Goal: Complete application form

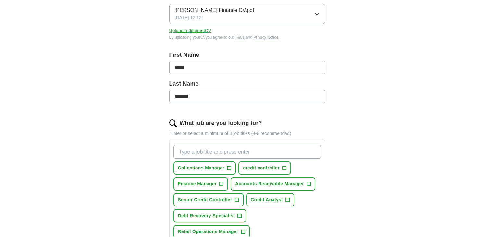
scroll to position [101, 0]
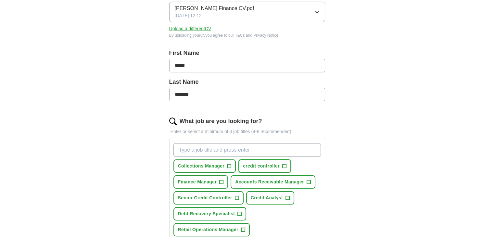
click at [265, 166] on span "credit controller" at bounding box center [261, 166] width 37 height 7
click at [213, 197] on span "Senior Credit Controller" at bounding box center [205, 198] width 54 height 7
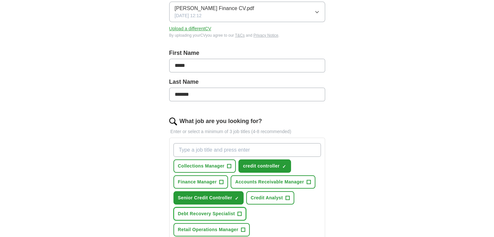
drag, startPoint x: 212, startPoint y: 210, endPoint x: 281, endPoint y: 199, distance: 69.7
click at [213, 211] on span "Debt Recovery Specialist" at bounding box center [206, 214] width 57 height 7
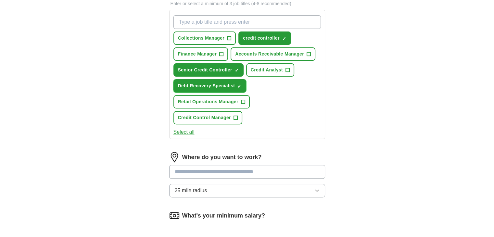
scroll to position [230, 0]
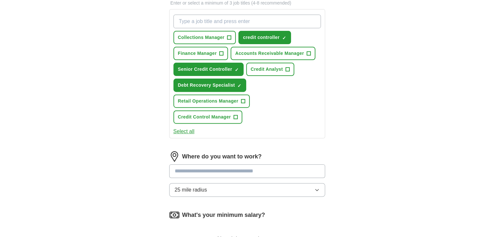
click at [281, 164] on input at bounding box center [247, 171] width 156 height 14
type input "*"
click at [318, 168] on div "Where do you want to work? * 25 mile radius" at bounding box center [247, 176] width 156 height 51
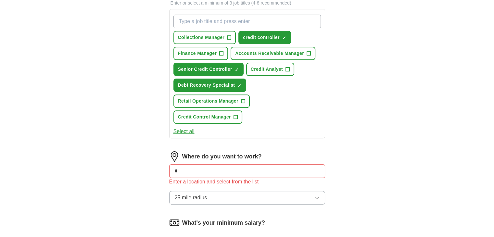
click at [269, 164] on input "*" at bounding box center [247, 171] width 156 height 14
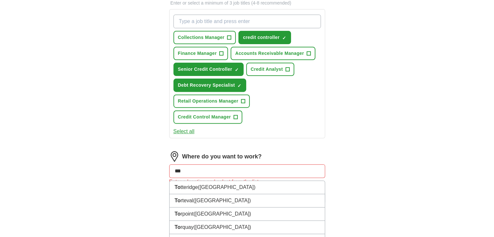
type input "****"
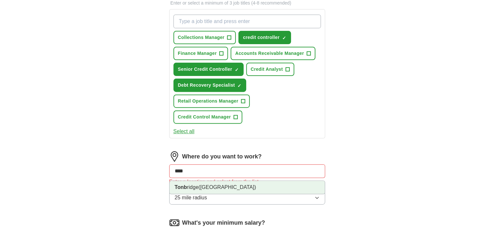
click at [200, 185] on span "([GEOGRAPHIC_DATA])" at bounding box center [228, 188] width 58 height 6
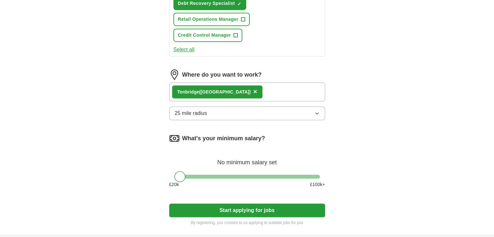
scroll to position [320, 0]
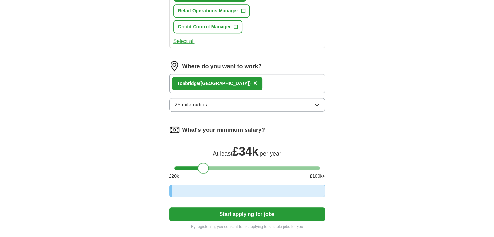
click at [203, 166] on div at bounding box center [248, 168] width 146 height 4
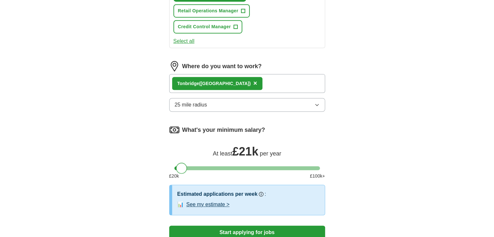
click at [182, 166] on div at bounding box center [248, 168] width 146 height 4
click at [189, 166] on div at bounding box center [248, 168] width 146 height 4
click at [262, 226] on button "Start applying for jobs" at bounding box center [247, 233] width 156 height 14
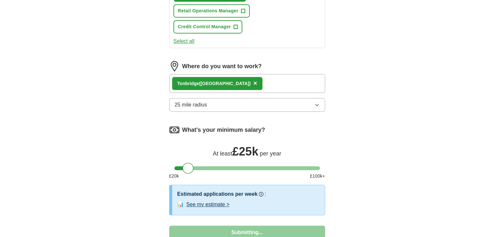
select select "**"
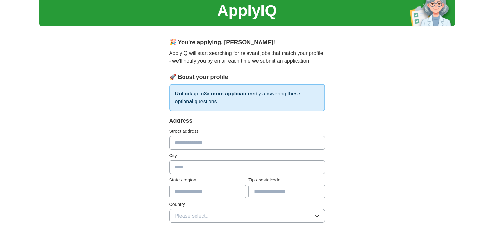
scroll to position [0, 0]
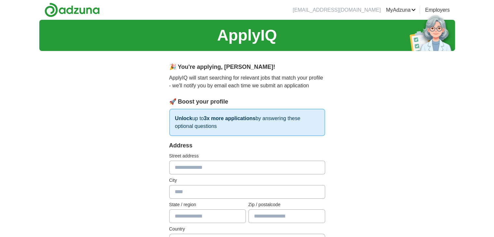
click at [217, 165] on input "text" at bounding box center [247, 168] width 156 height 14
type input "**********"
type input "****"
type input "*******"
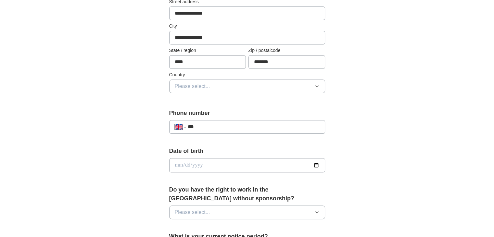
scroll to position [157, 0]
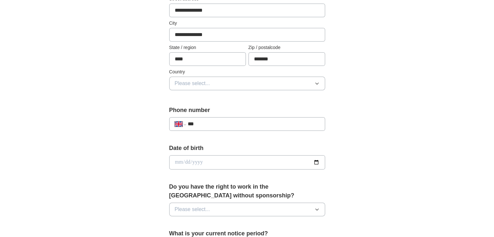
click at [277, 124] on input "***" at bounding box center [254, 124] width 132 height 8
type input "**********"
click at [262, 159] on input "date" at bounding box center [247, 162] width 156 height 14
type input "**********"
click at [316, 207] on icon "button" at bounding box center [317, 209] width 5 height 5
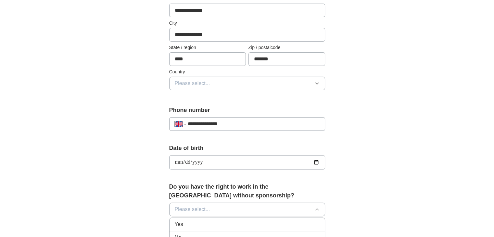
click at [217, 225] on div "Yes" at bounding box center [247, 225] width 145 height 8
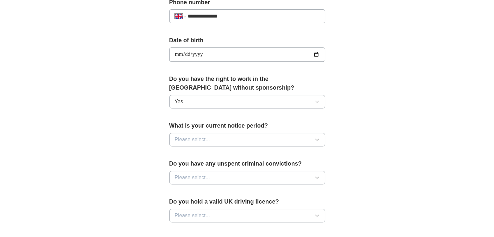
scroll to position [274, 0]
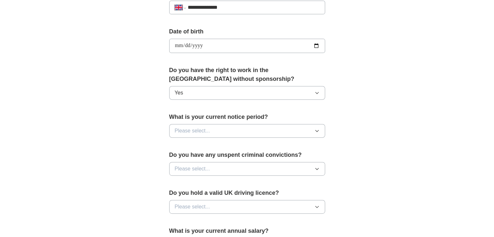
click at [319, 129] on icon "button" at bounding box center [317, 130] width 5 height 5
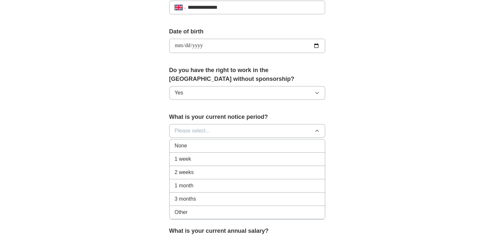
click at [249, 166] on li "2 weeks" at bounding box center [247, 172] width 155 height 13
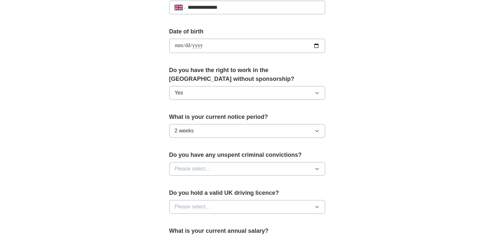
click at [318, 166] on icon "button" at bounding box center [317, 168] width 5 height 5
click at [305, 191] on li "No" at bounding box center [247, 197] width 155 height 13
click at [317, 205] on icon "button" at bounding box center [317, 206] width 5 height 5
click at [309, 215] on li "Yes" at bounding box center [247, 221] width 155 height 13
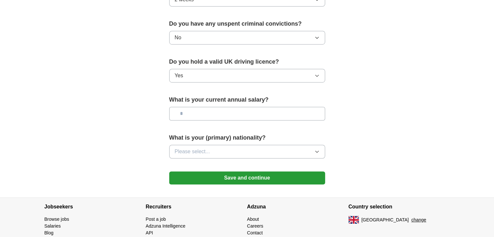
scroll to position [406, 0]
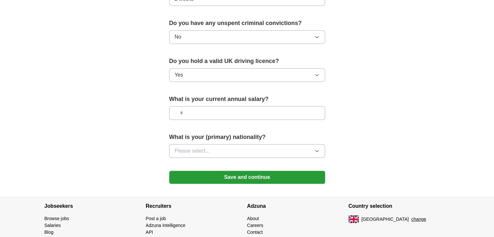
click at [276, 113] on input "text" at bounding box center [247, 113] width 156 height 14
type input "*******"
click at [280, 146] on button "Please select..." at bounding box center [247, 151] width 156 height 14
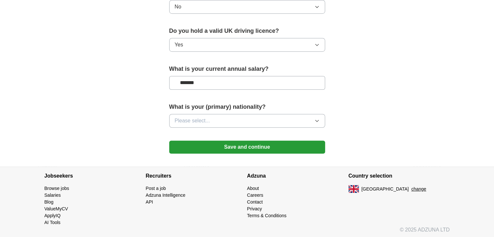
click at [294, 116] on button "Please select..." at bounding box center [247, 121] width 156 height 14
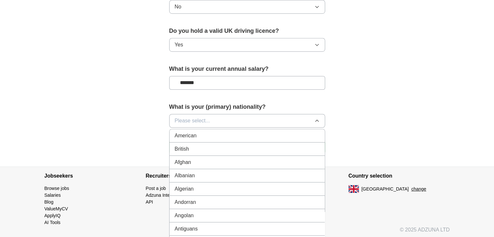
click at [294, 116] on button "Please select..." at bounding box center [247, 121] width 156 height 14
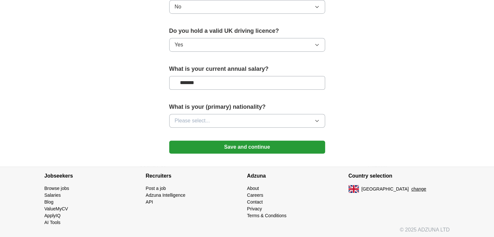
click at [290, 121] on button "Please select..." at bounding box center [247, 121] width 156 height 14
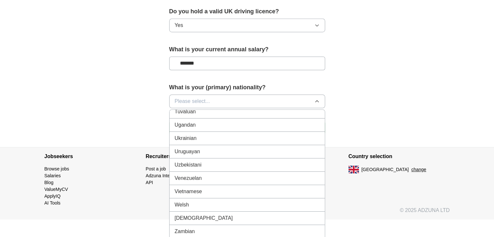
scroll to position [456, 0]
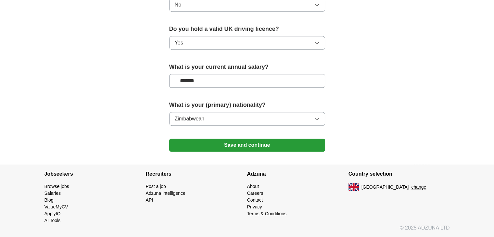
scroll to position [436, 0]
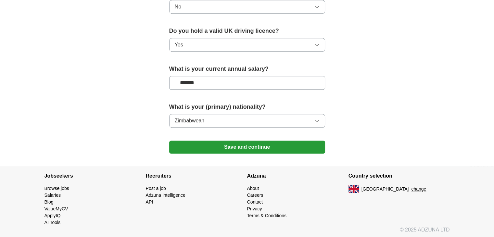
click at [246, 144] on button "Save and continue" at bounding box center [247, 147] width 156 height 13
